Goal: Find specific page/section: Find specific page/section

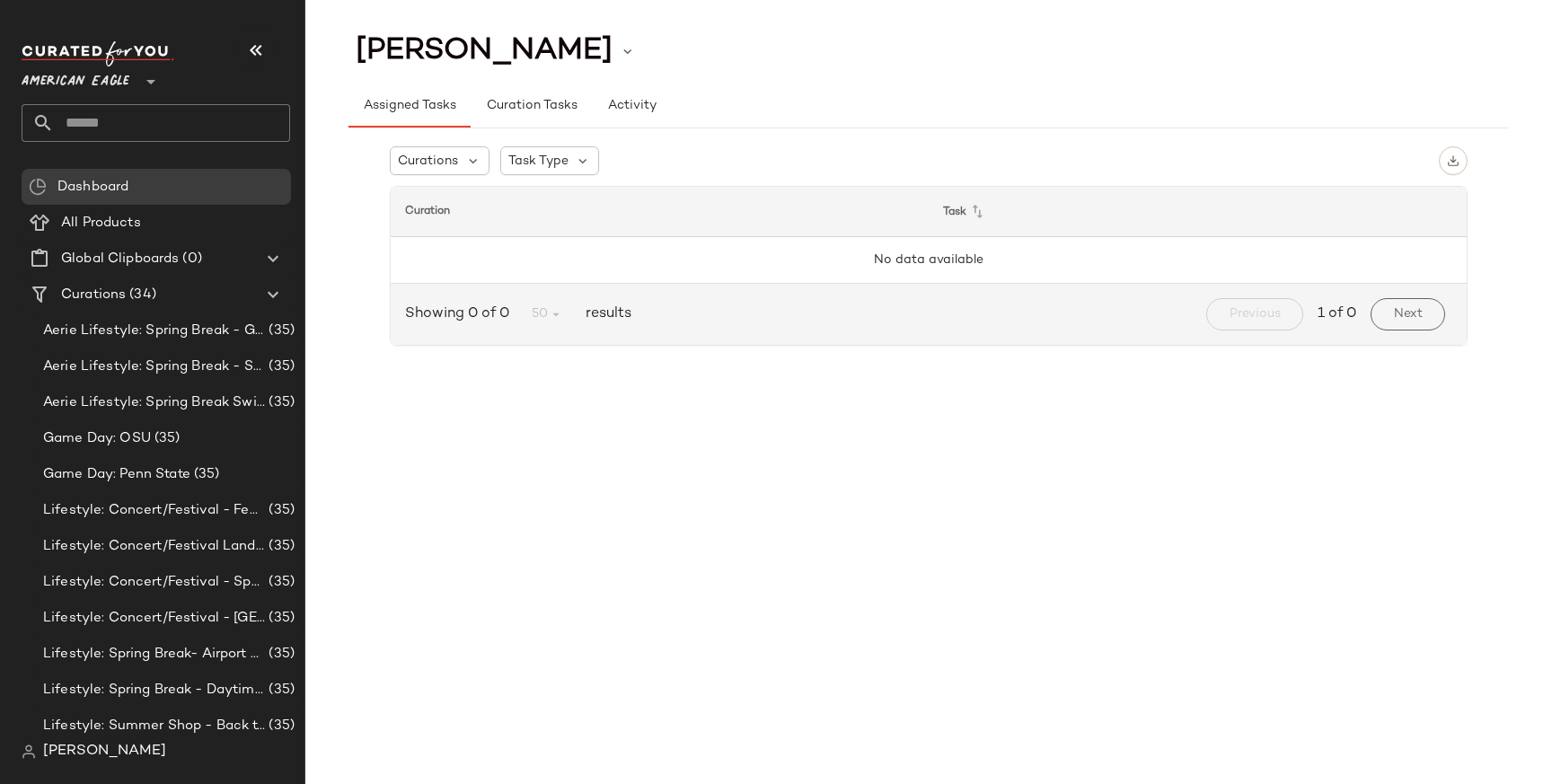
click at [82, 748] on span "[PERSON_NAME]" at bounding box center [105, 751] width 123 height 21
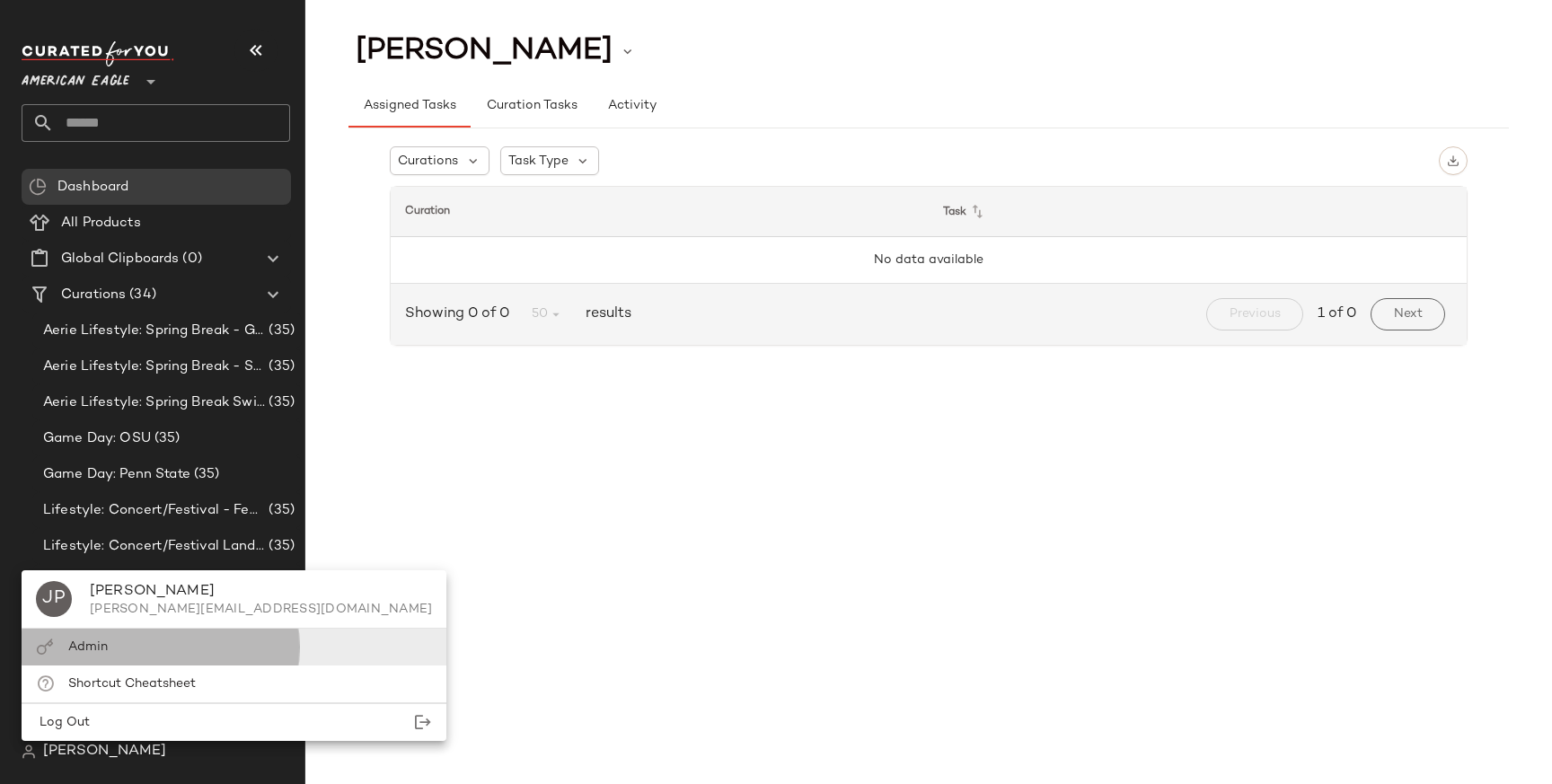
click at [119, 642] on div "Admin" at bounding box center [233, 647] width 425 height 36
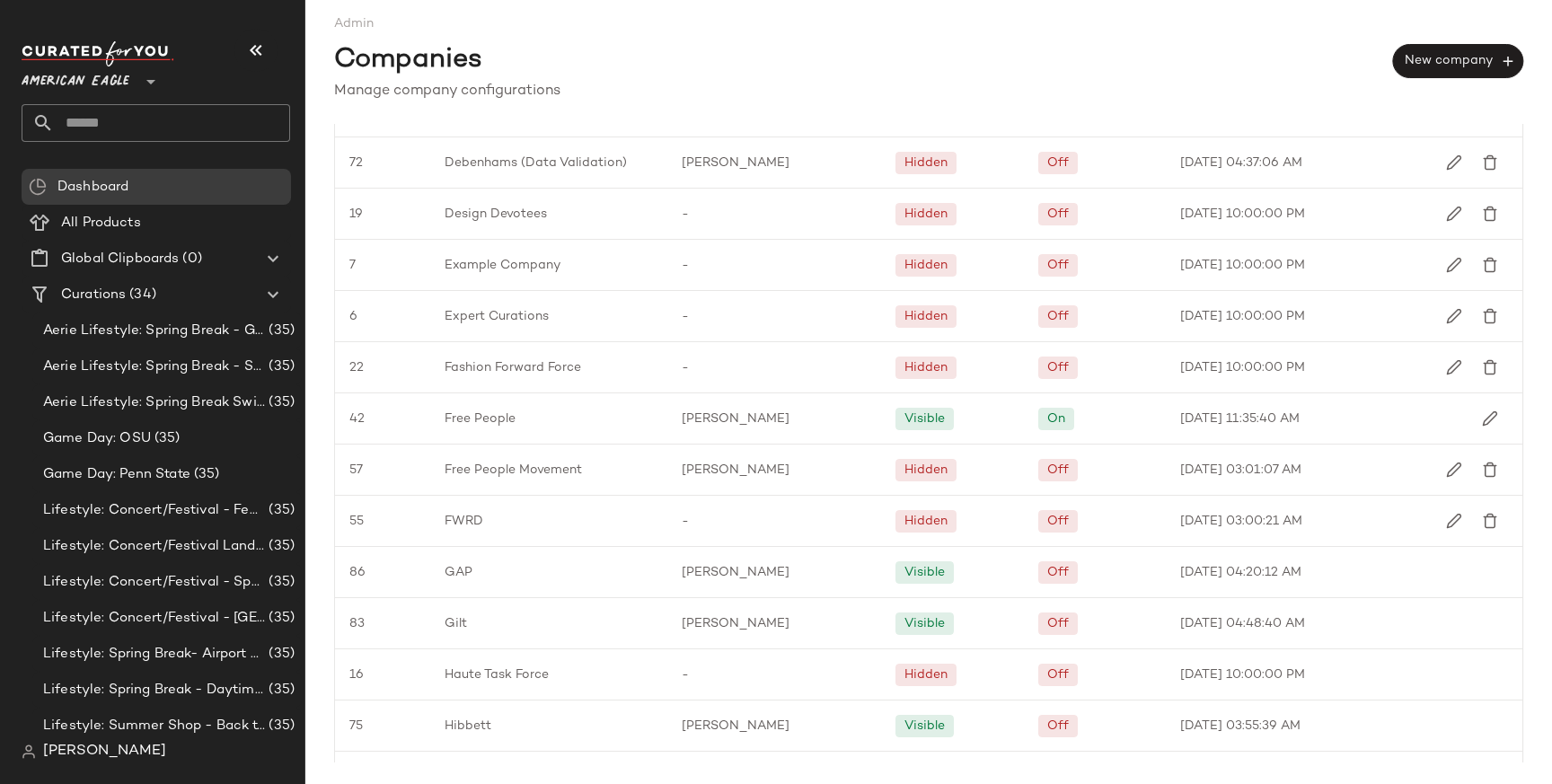
scroll to position [1114, 0]
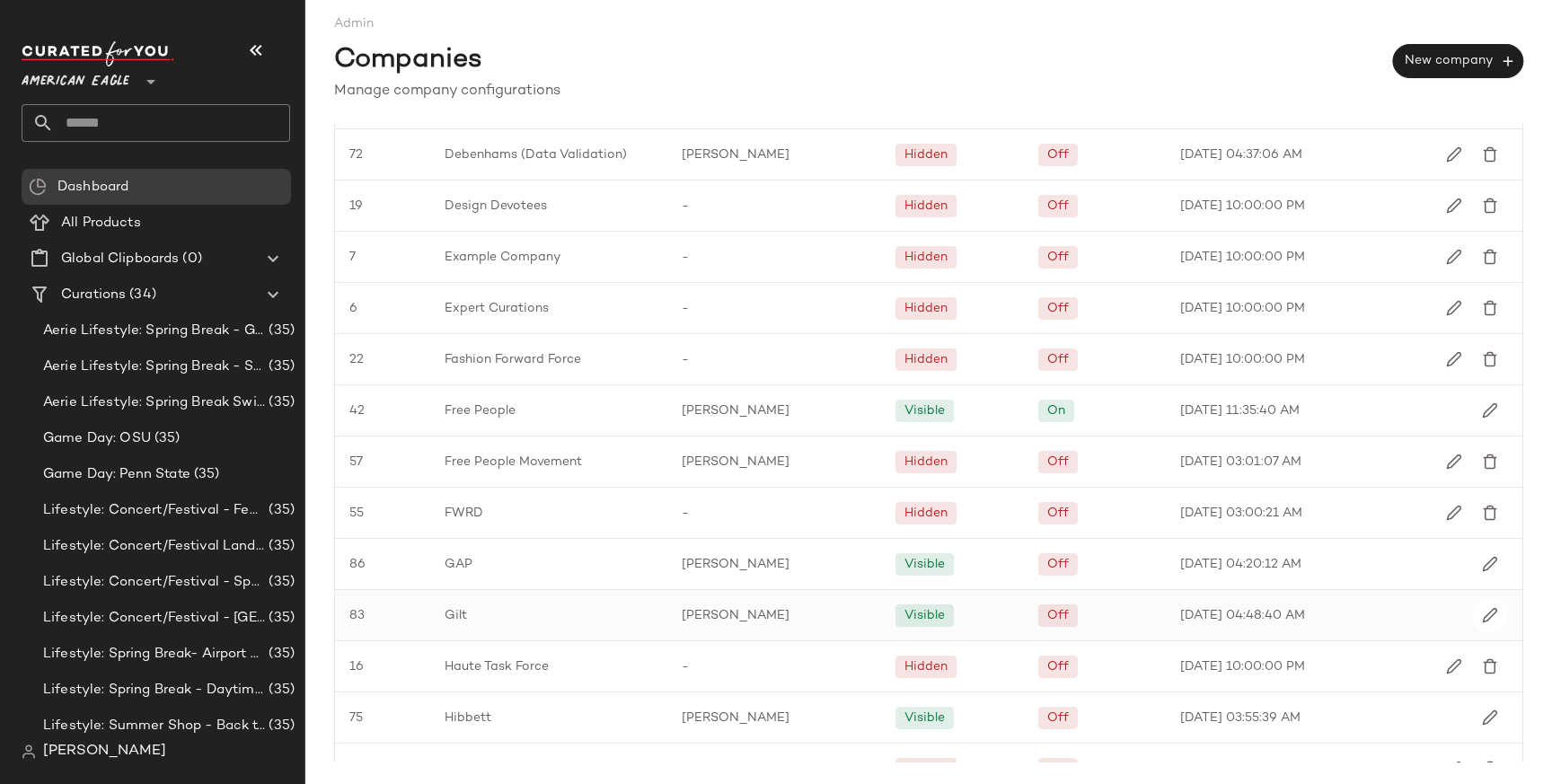
click at [461, 606] on span "Gilt" at bounding box center [455, 616] width 22 height 19
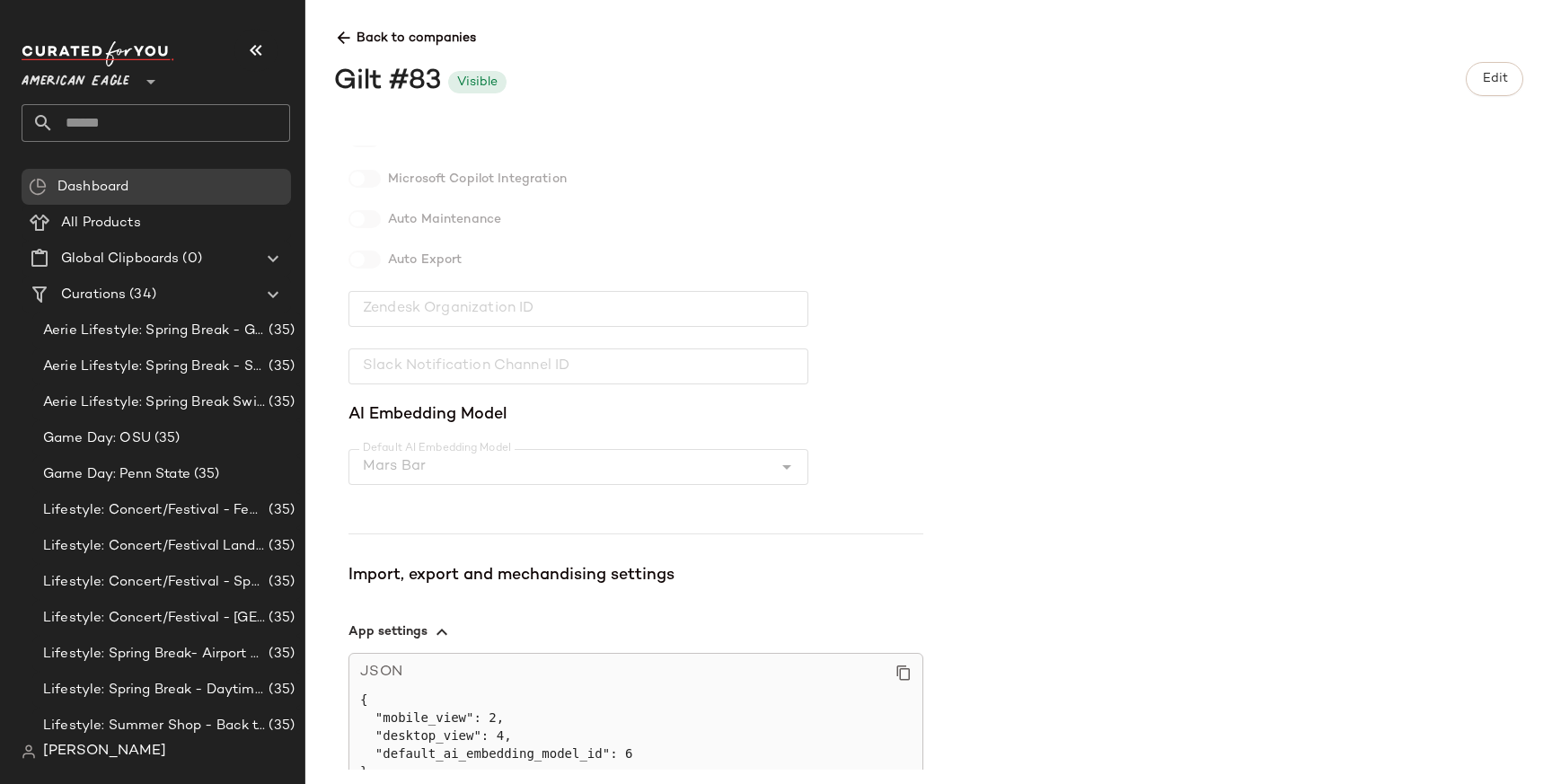
scroll to position [392, 0]
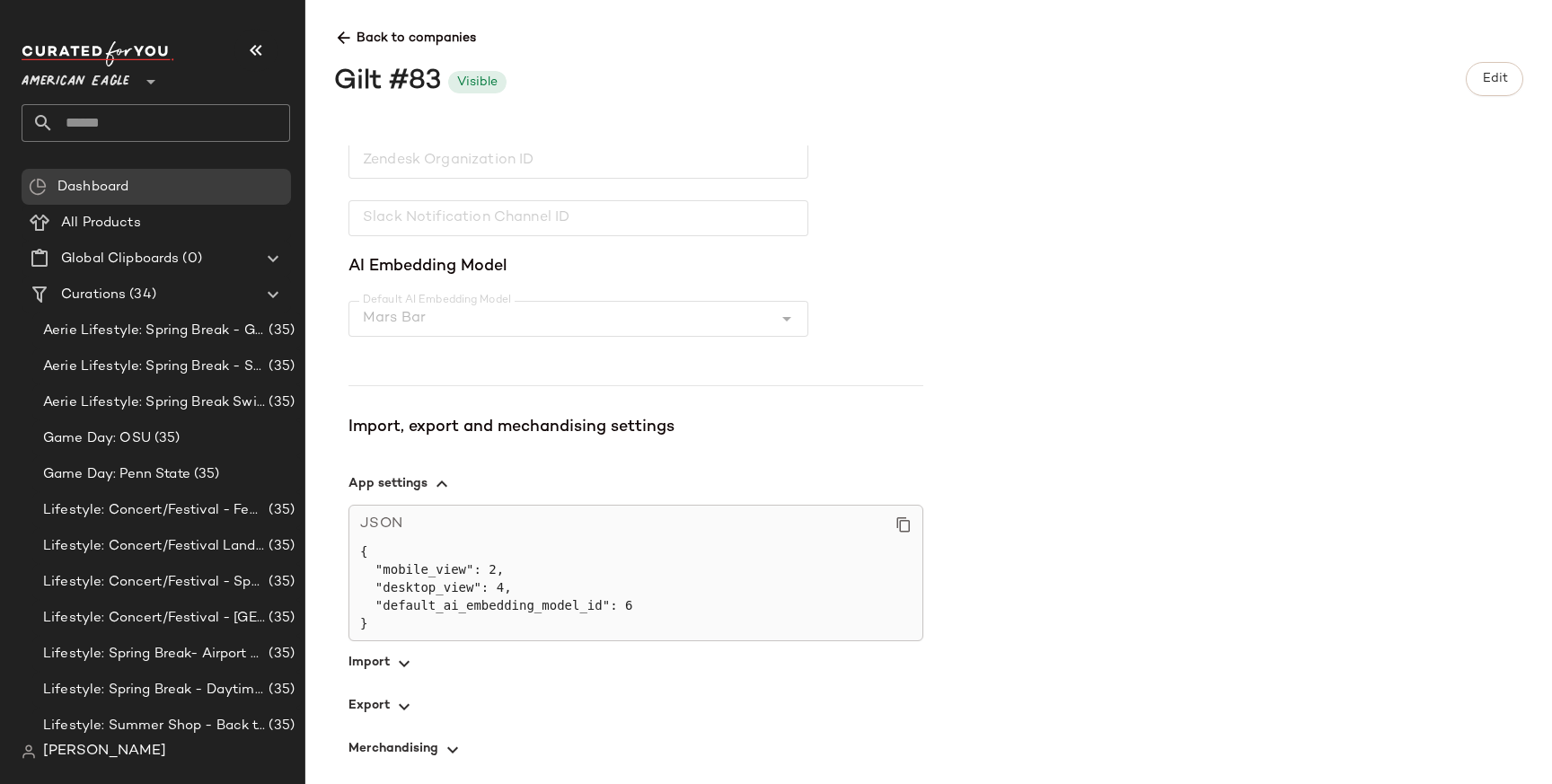
click at [410, 658] on icon "button" at bounding box center [404, 663] width 21 height 21
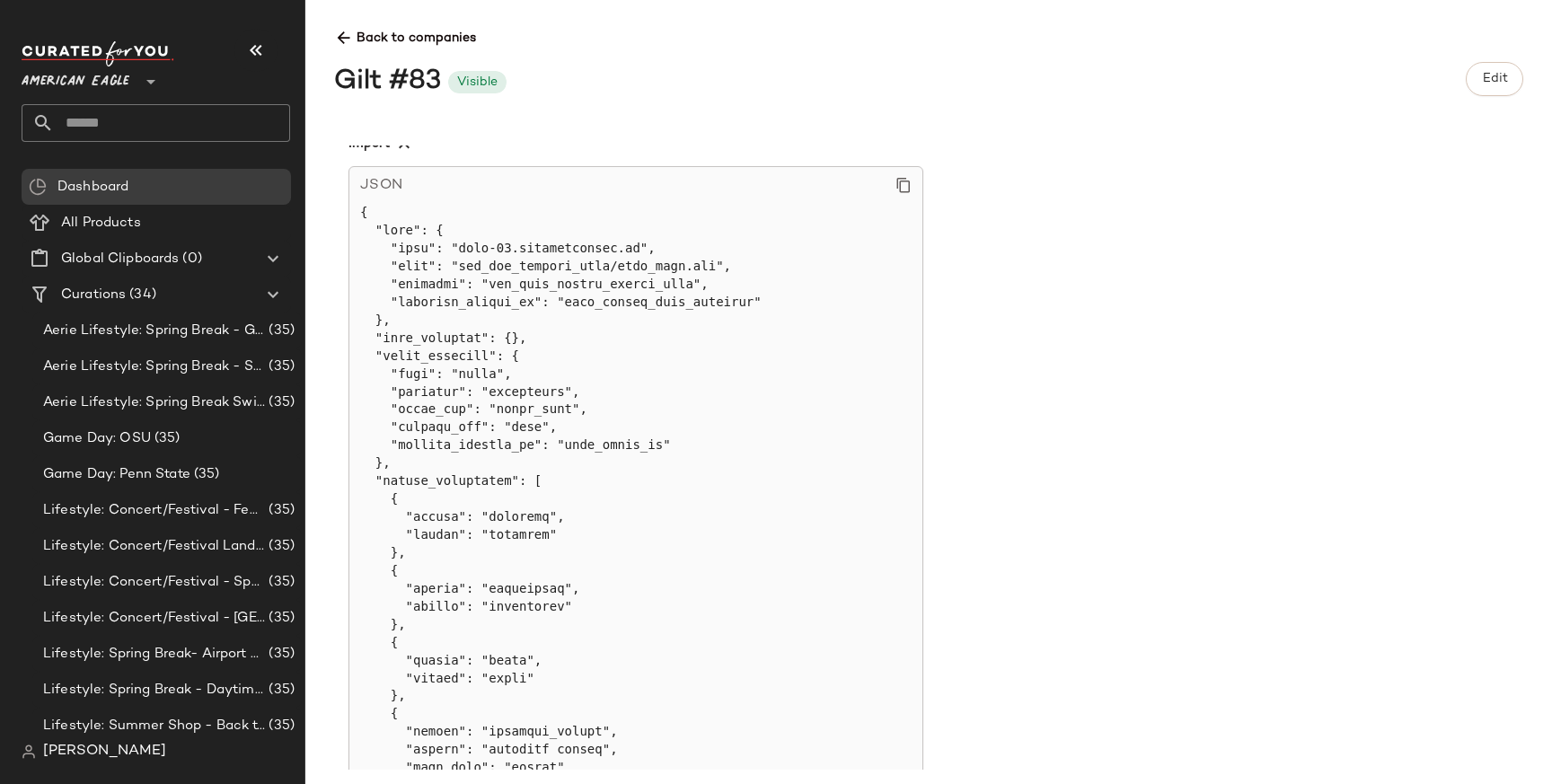
scroll to position [903, 0]
